Goal: Navigation & Orientation: Find specific page/section

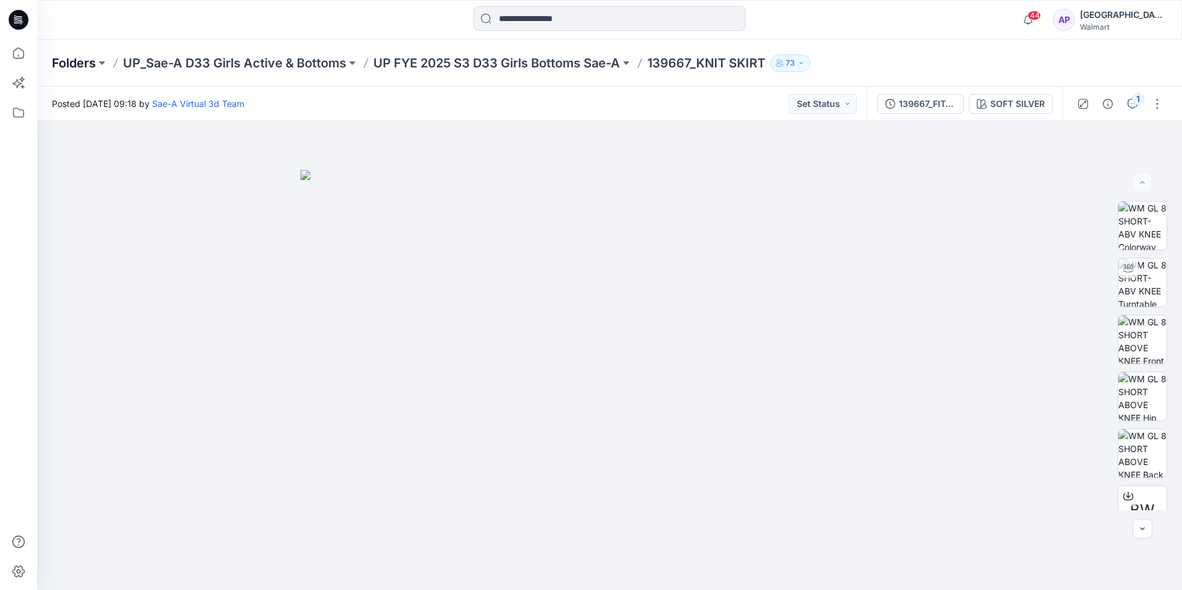
click at [81, 61] on p "Folders" at bounding box center [74, 62] width 44 height 17
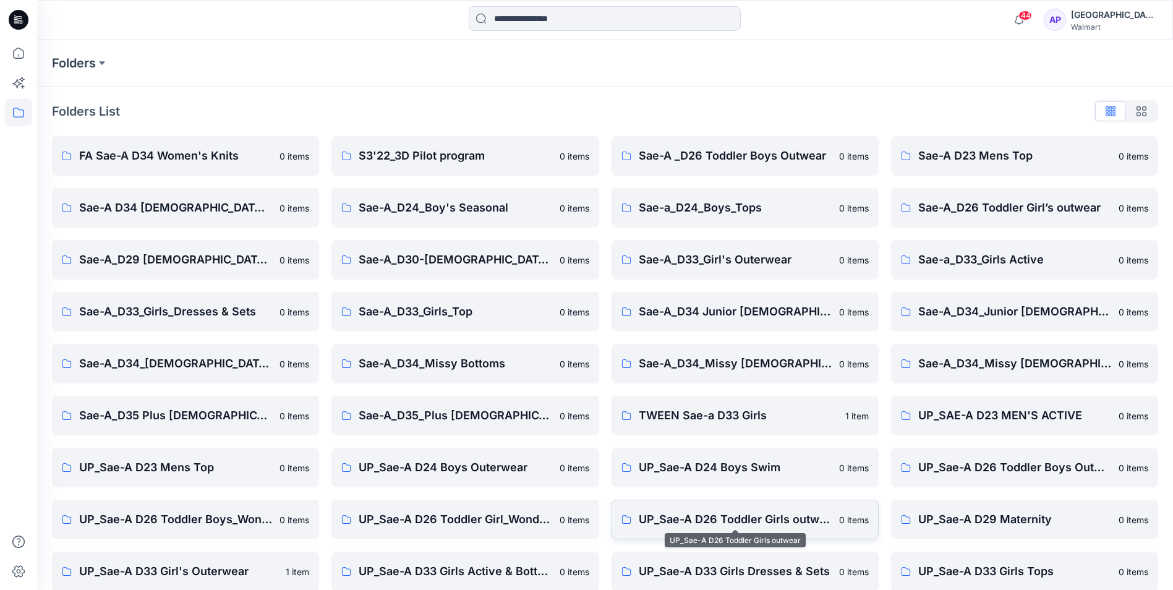
scroll to position [172, 0]
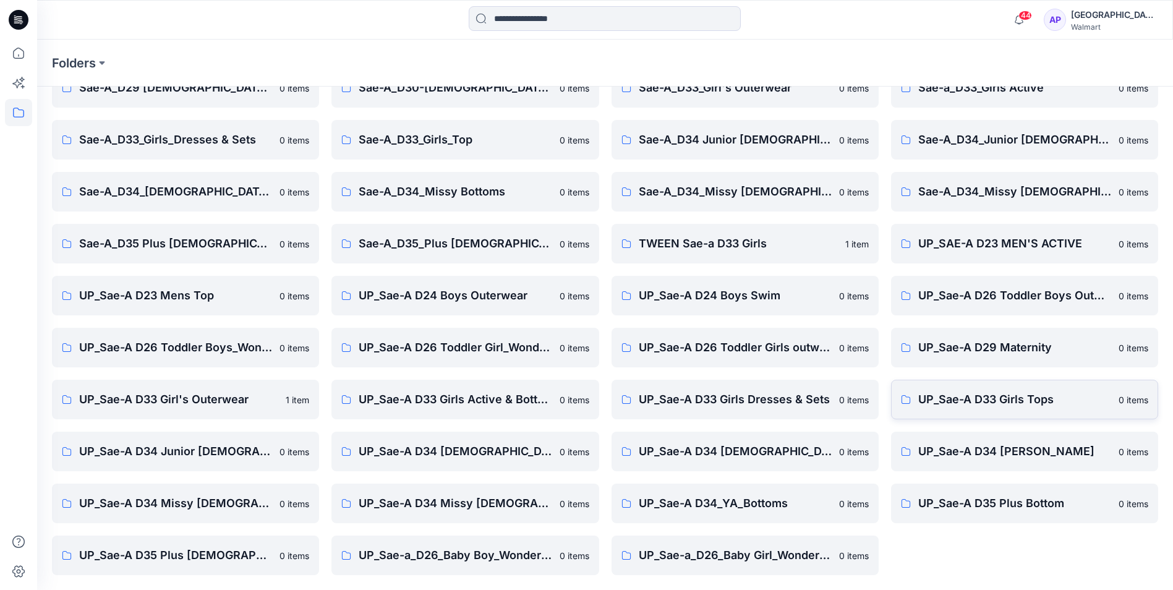
click at [984, 407] on p "UP_Sae-A D33 Girls Tops" at bounding box center [1014, 399] width 193 height 17
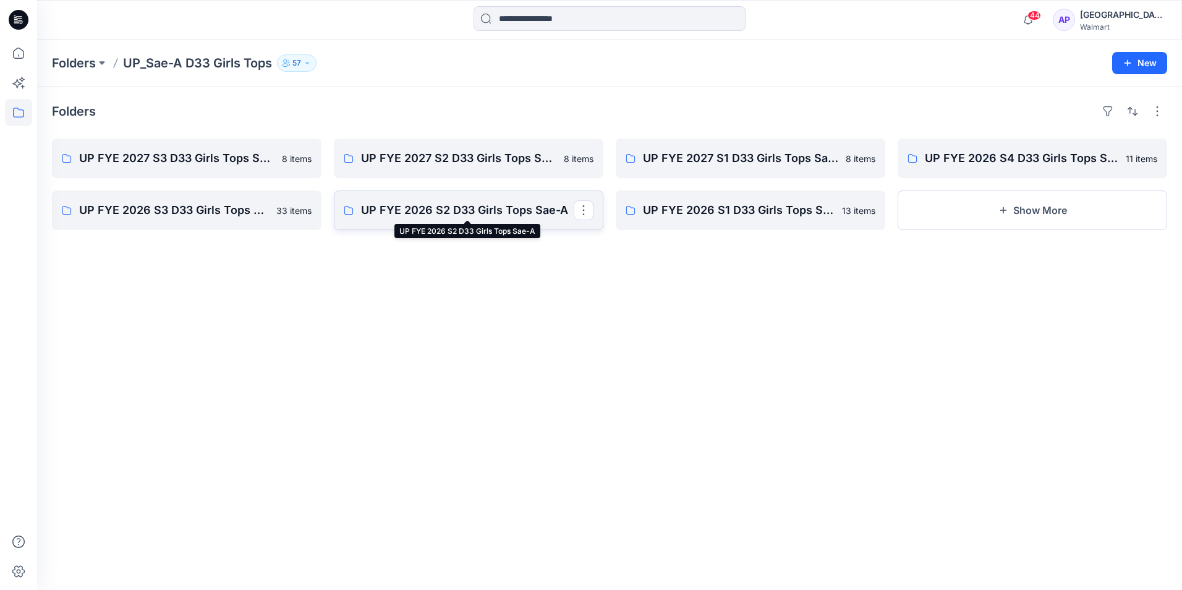
click at [506, 208] on p "UP FYE 2026 S2 D33 Girls Tops Sae-A" at bounding box center [467, 210] width 213 height 17
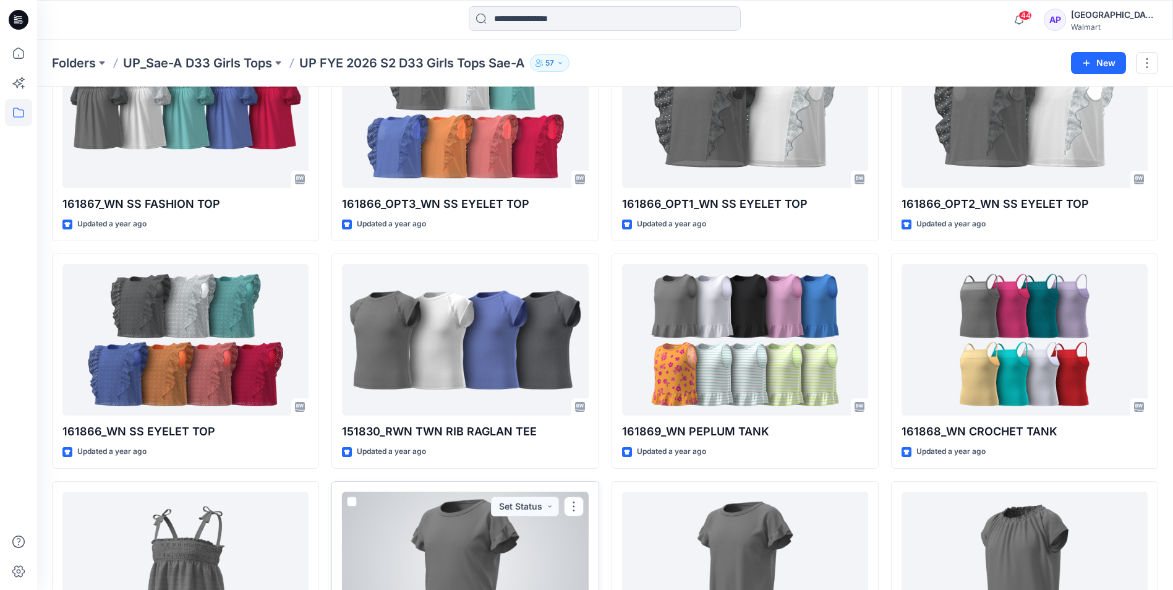
scroll to position [155, 0]
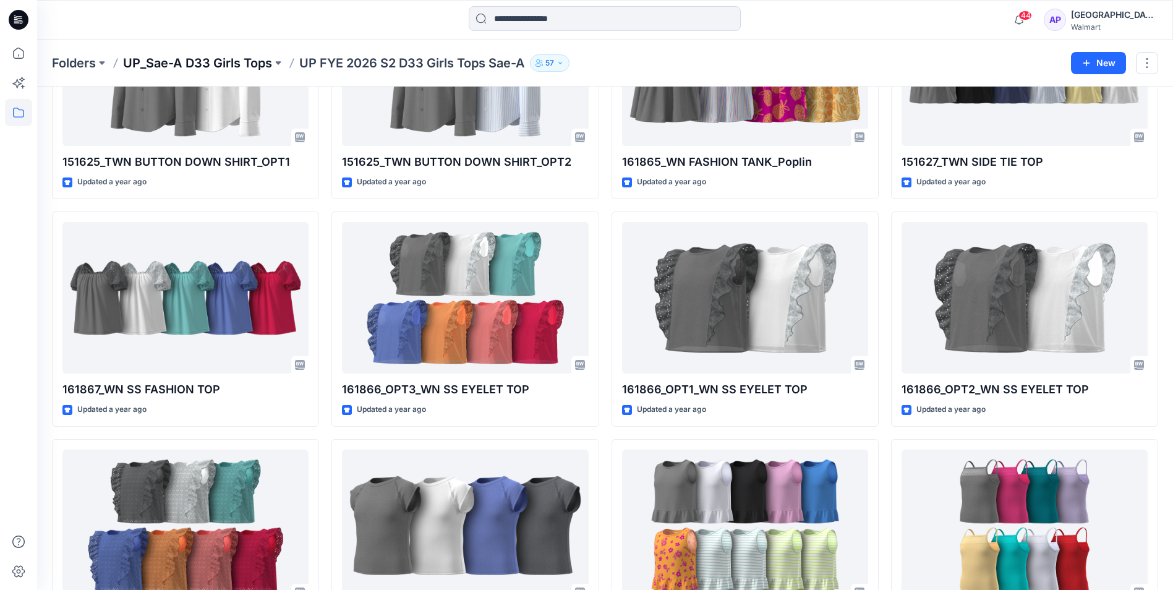
click at [214, 67] on p "UP_Sae-A D33 Girls Tops" at bounding box center [197, 62] width 149 height 17
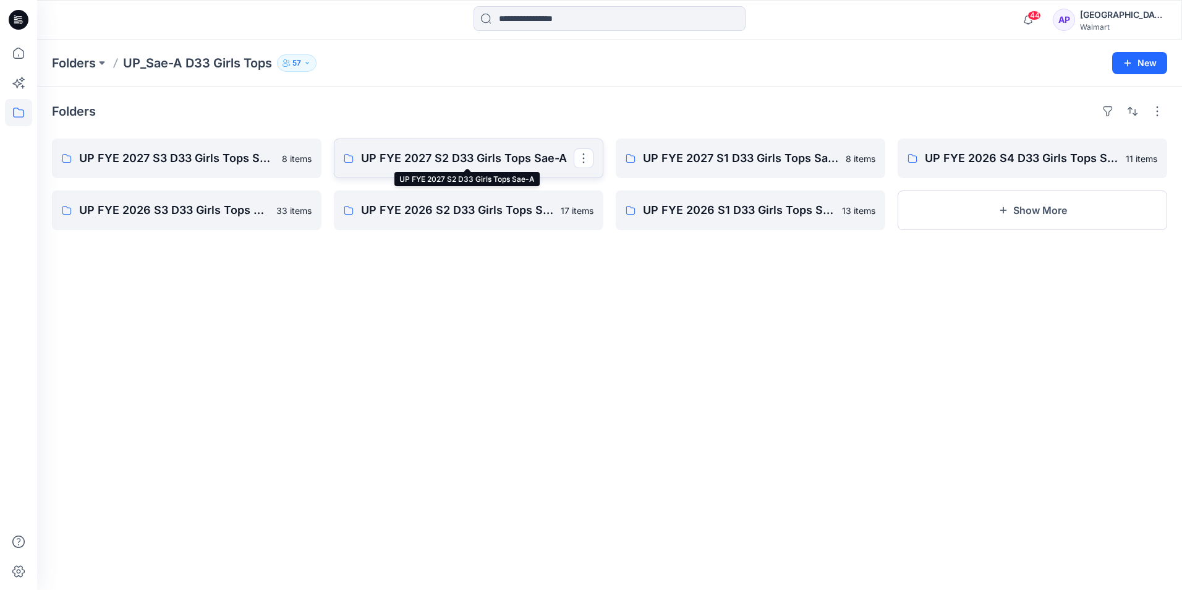
click at [451, 161] on p "UP FYE 2027 S2 D33 Girls Tops Sae-A" at bounding box center [467, 158] width 213 height 17
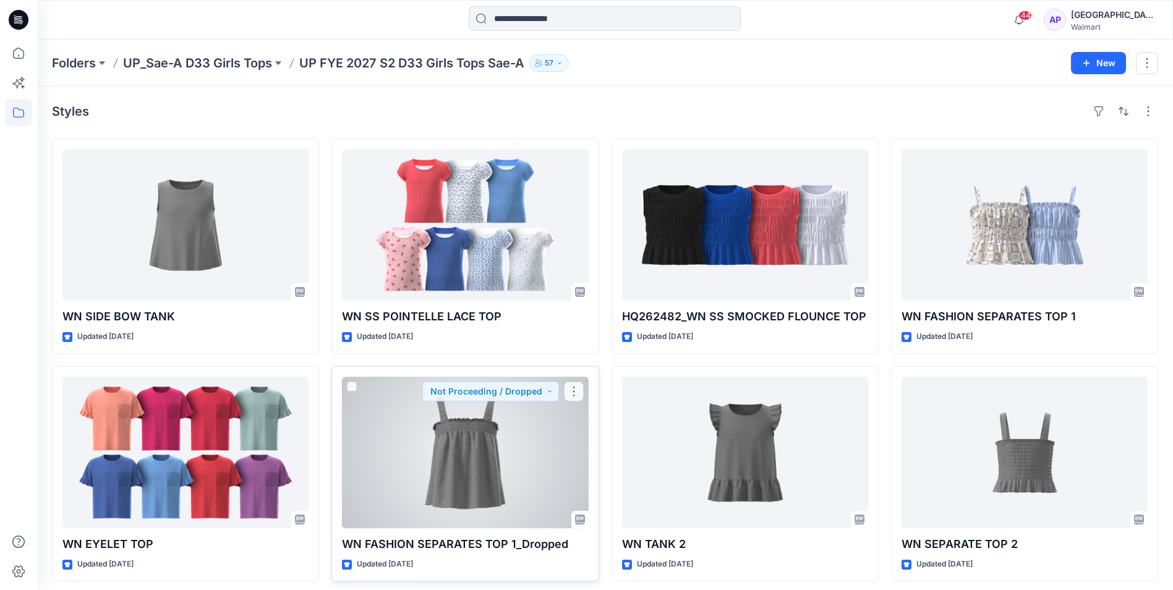
scroll to position [6, 0]
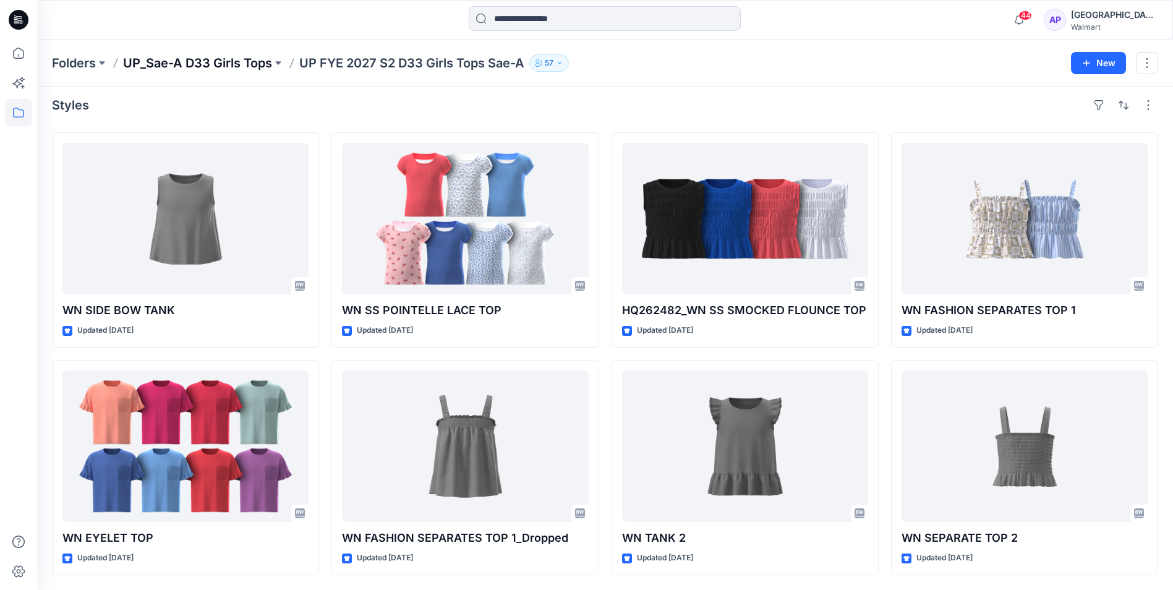
click at [244, 66] on p "UP_Sae-A D33 Girls Tops" at bounding box center [197, 62] width 149 height 17
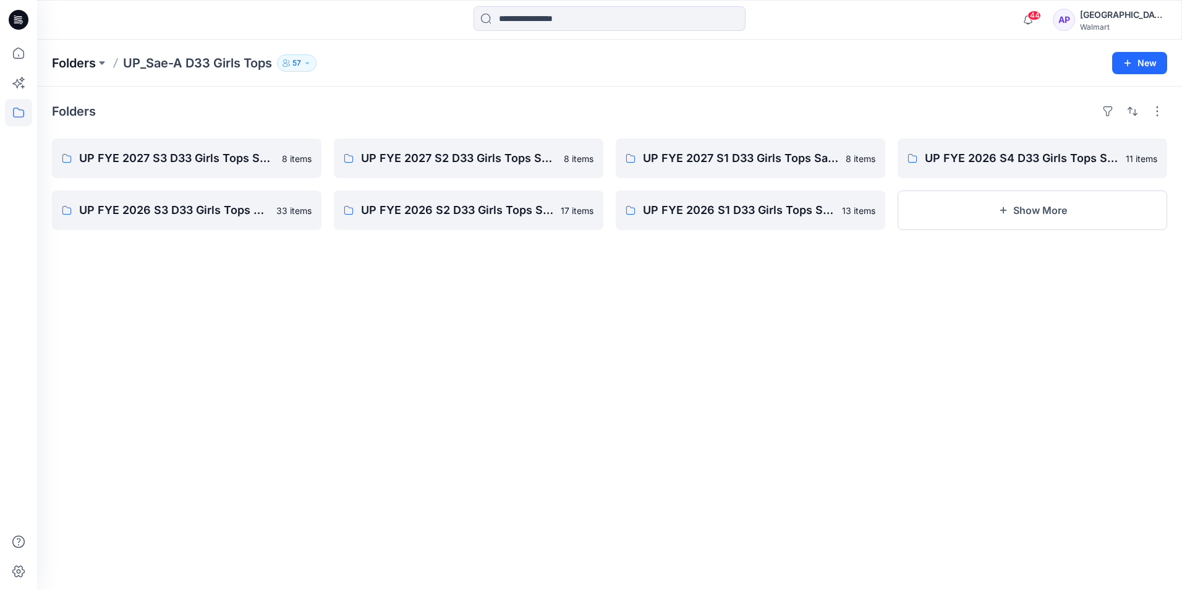
click at [83, 67] on p "Folders" at bounding box center [74, 62] width 44 height 17
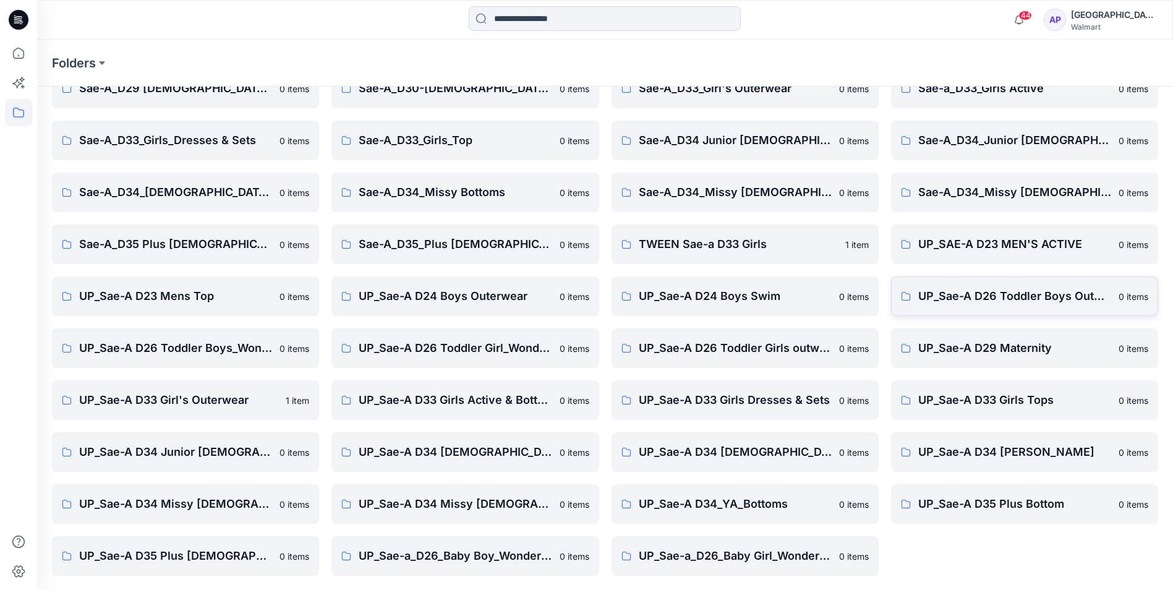
scroll to position [172, 0]
click at [744, 409] on link "UP_Sae-A D33 Girls Dresses & Sets 0 items" at bounding box center [744, 400] width 267 height 40
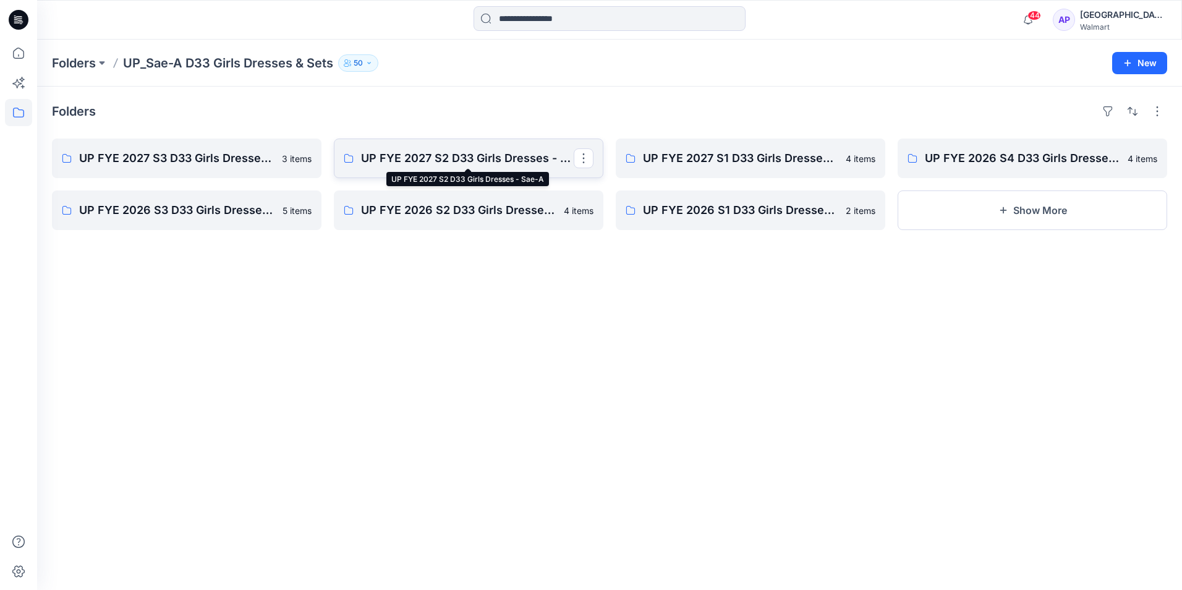
click at [512, 163] on p "UP FYE 2027 S2 D33 Girls Dresses - Sae-A" at bounding box center [467, 158] width 213 height 17
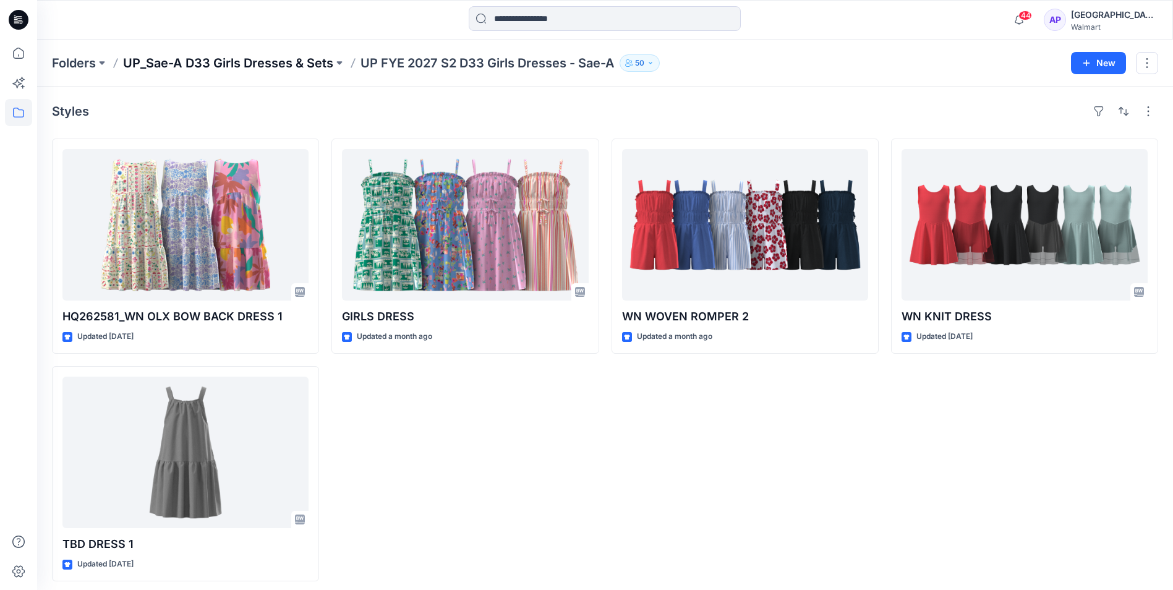
click at [245, 61] on p "UP_Sae-A D33 Girls Dresses & Sets" at bounding box center [228, 62] width 210 height 17
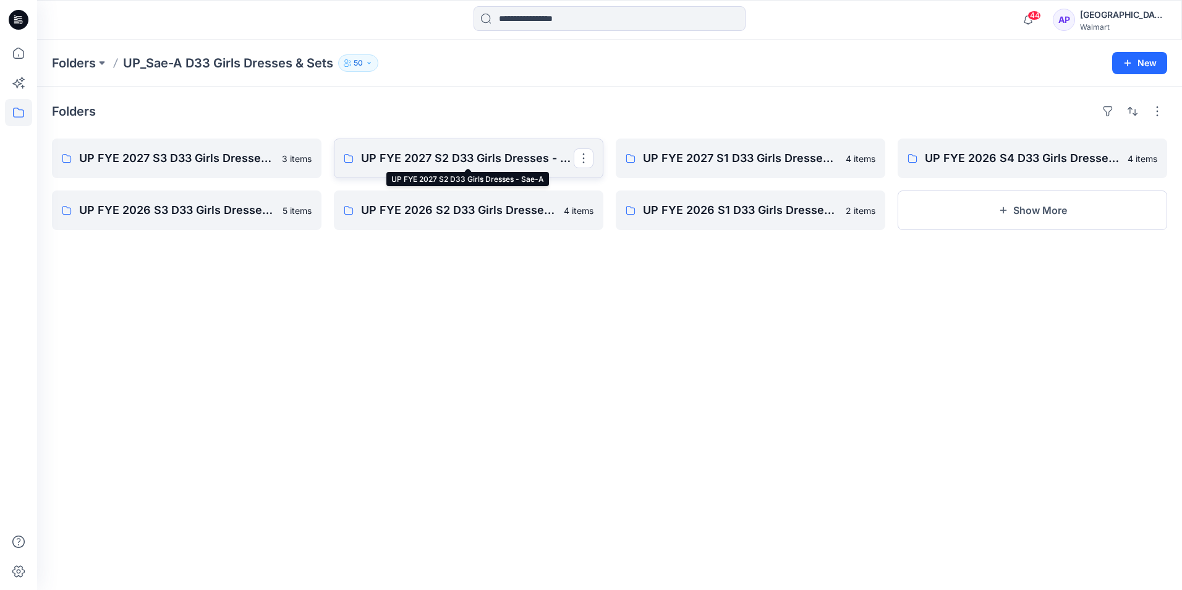
click at [485, 160] on p "UP FYE 2027 S2 D33 Girls Dresses - Sae-A" at bounding box center [467, 158] width 213 height 17
